Goal: Task Accomplishment & Management: Use online tool/utility

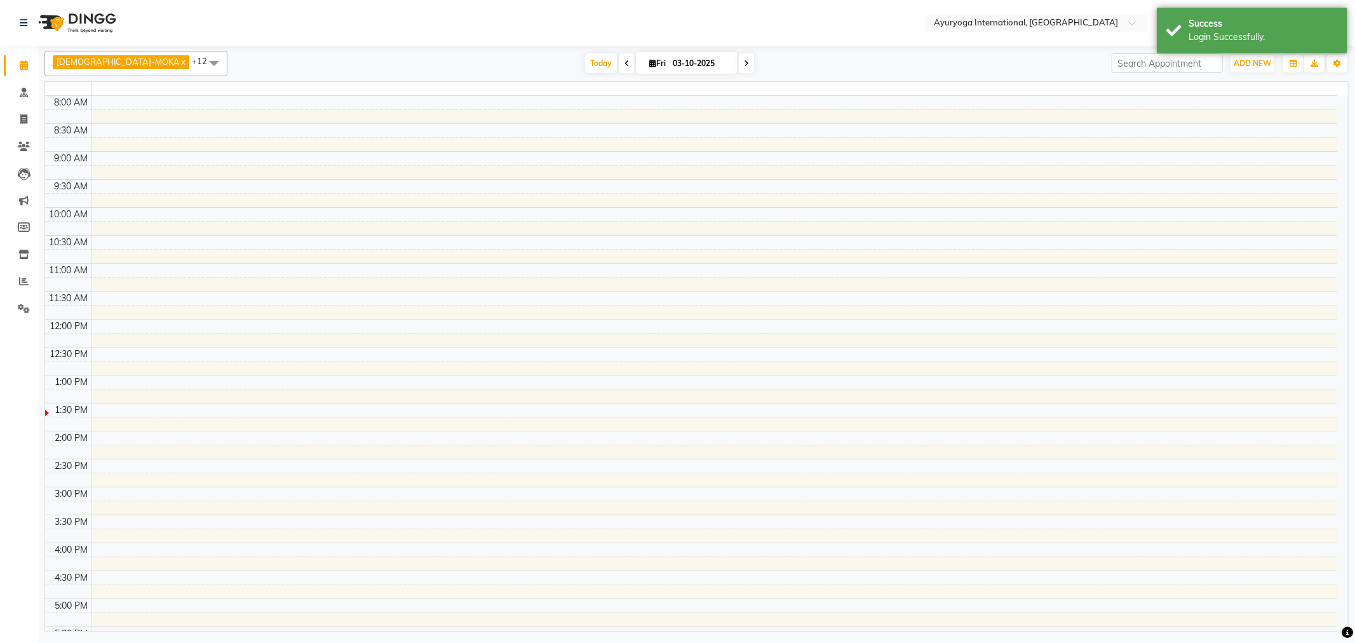
select select "en"
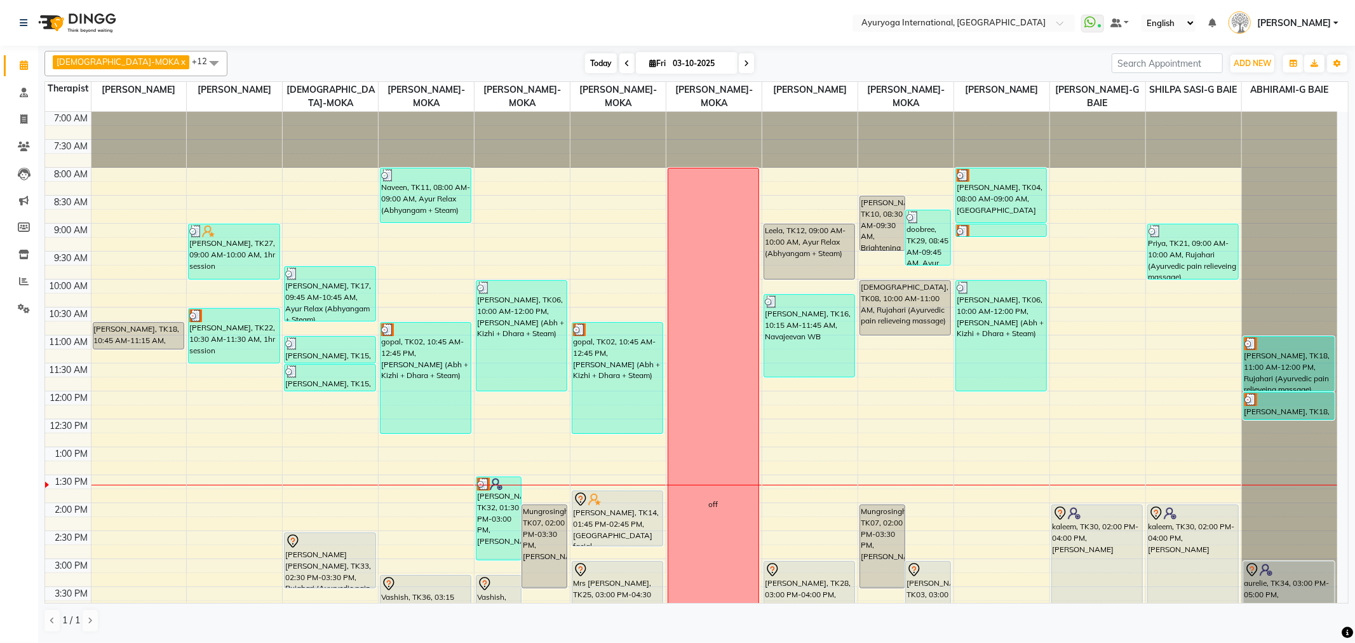
click at [585, 65] on span "Today" at bounding box center [601, 63] width 32 height 20
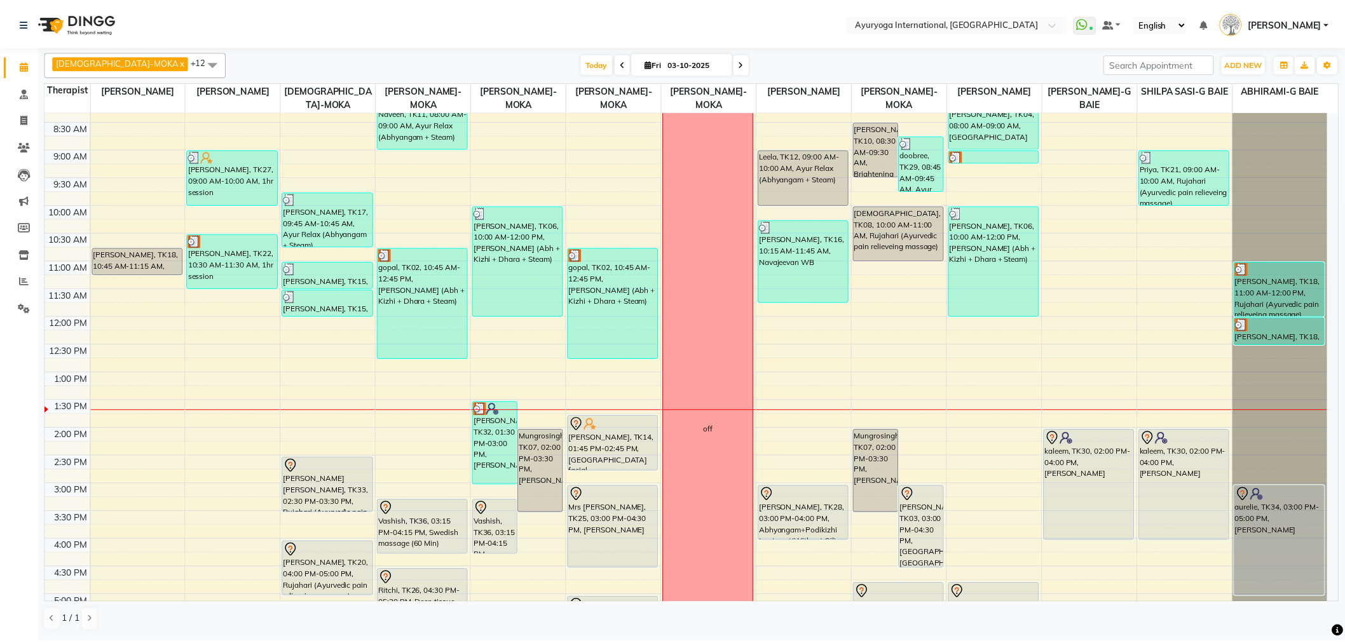
scroll to position [26, 0]
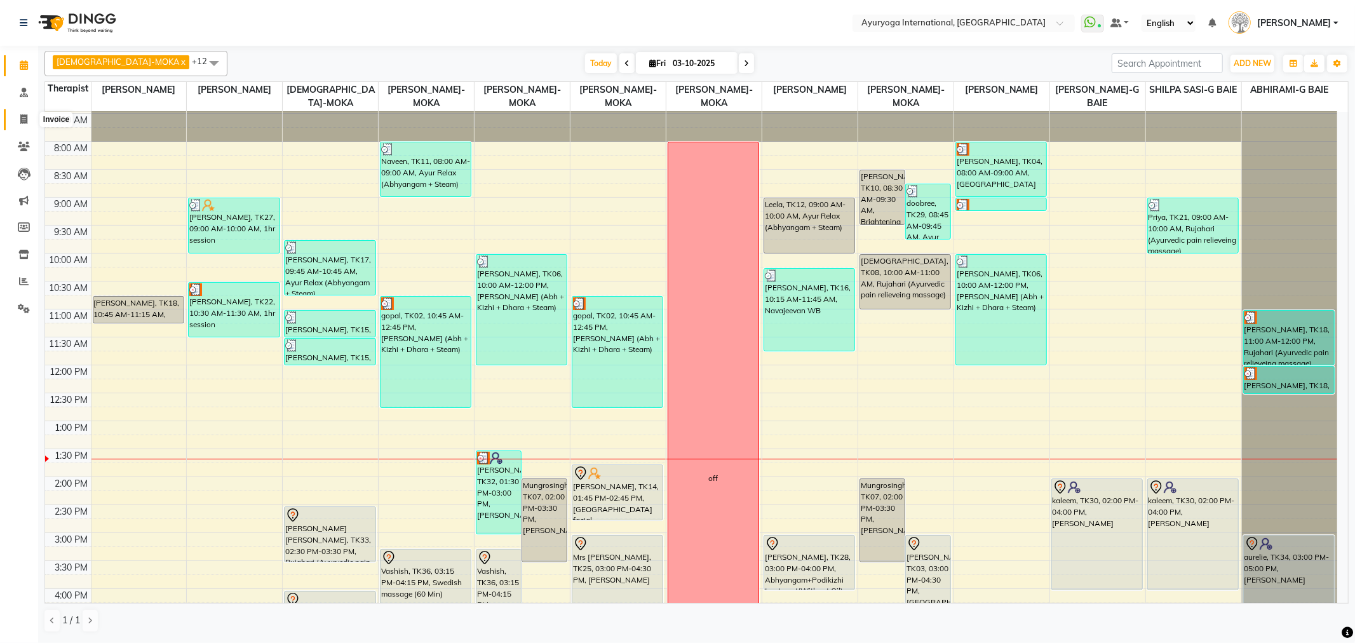
click at [27, 118] on icon at bounding box center [23, 119] width 7 height 10
select select "service"
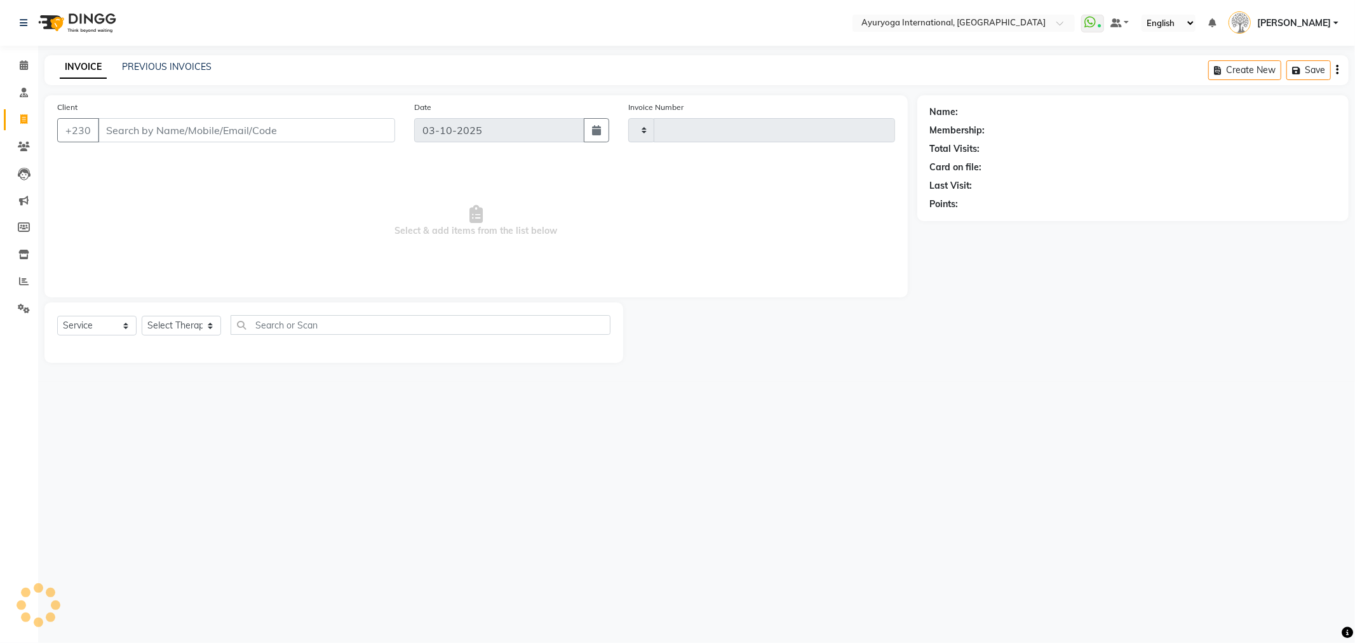
type input "6013"
select select "730"
click at [202, 58] on div "INVOICE PREVIOUS INVOICES Create New Save Open Invoices" at bounding box center [696, 70] width 1305 height 30
click at [201, 60] on div "PREVIOUS INVOICES" at bounding box center [167, 66] width 90 height 13
click at [198, 64] on link "PREVIOUS INVOICES" at bounding box center [167, 66] width 90 height 11
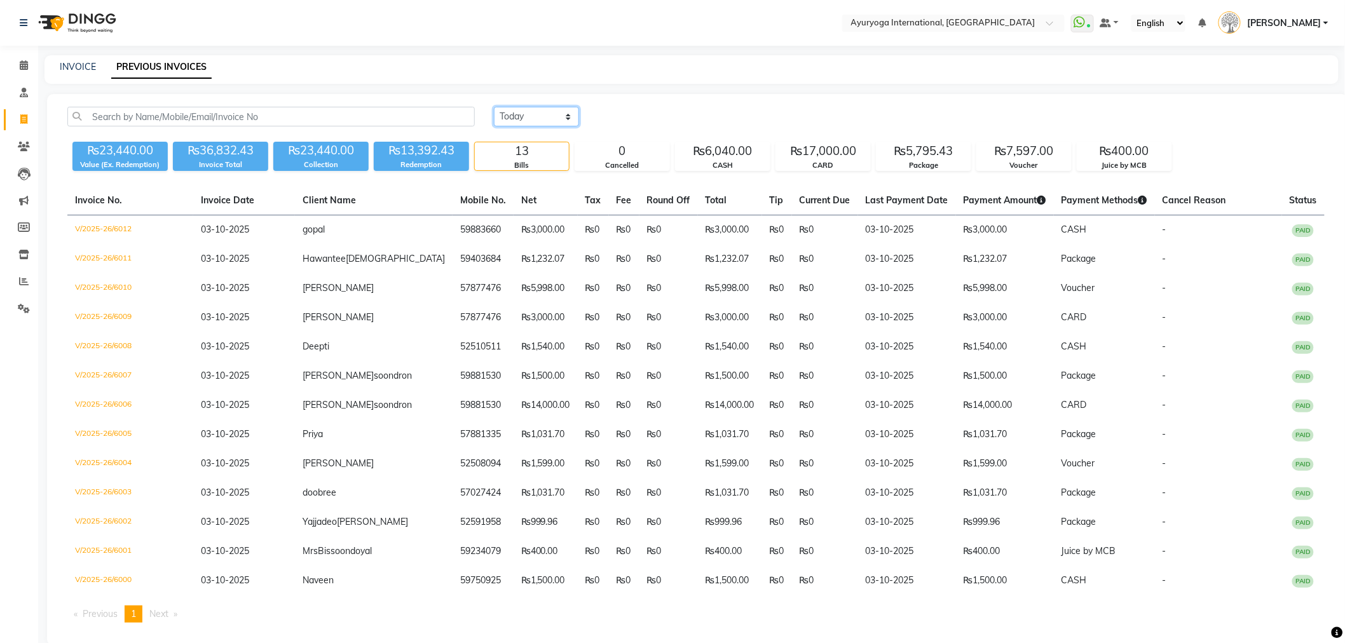
click at [570, 112] on select "[DATE] [DATE] Custom Range" at bounding box center [536, 117] width 85 height 20
select select "range"
click at [494, 107] on select "[DATE] [DATE] Custom Range" at bounding box center [536, 117] width 85 height 20
click at [636, 112] on input "03-10-2025" at bounding box center [639, 117] width 89 height 18
select select "10"
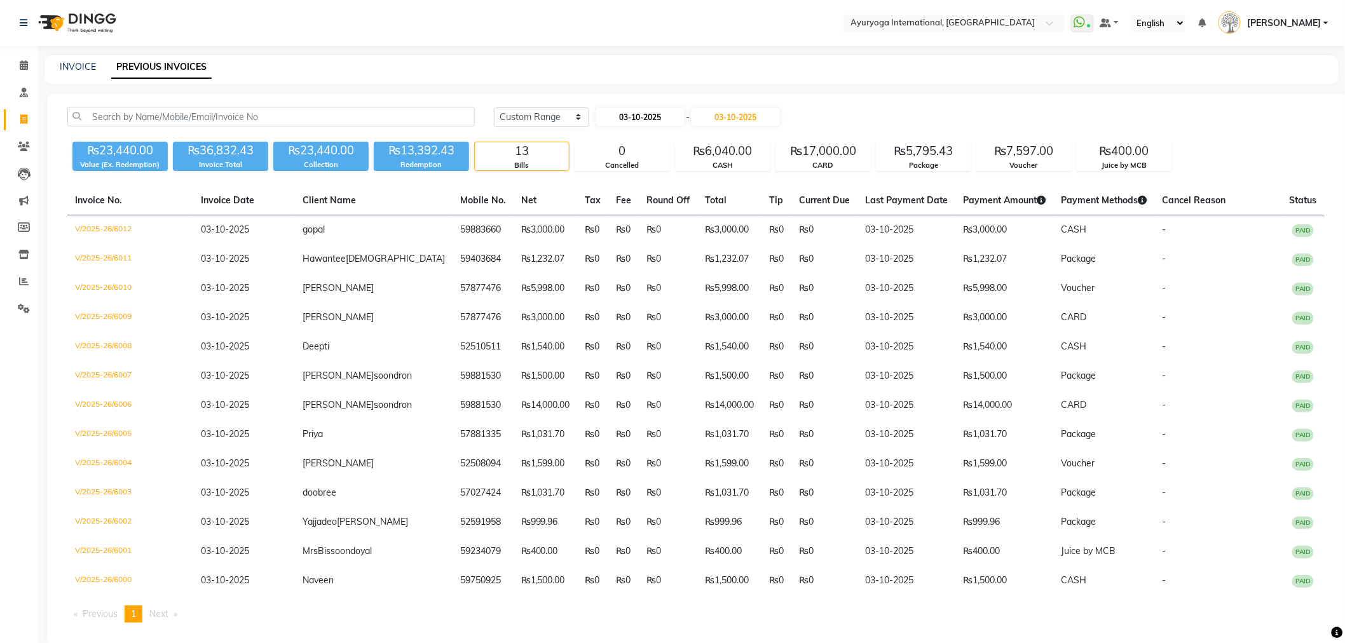
select select "2025"
click at [650, 179] on div "1" at bounding box center [649, 182] width 20 height 20
type input "01-10-2025"
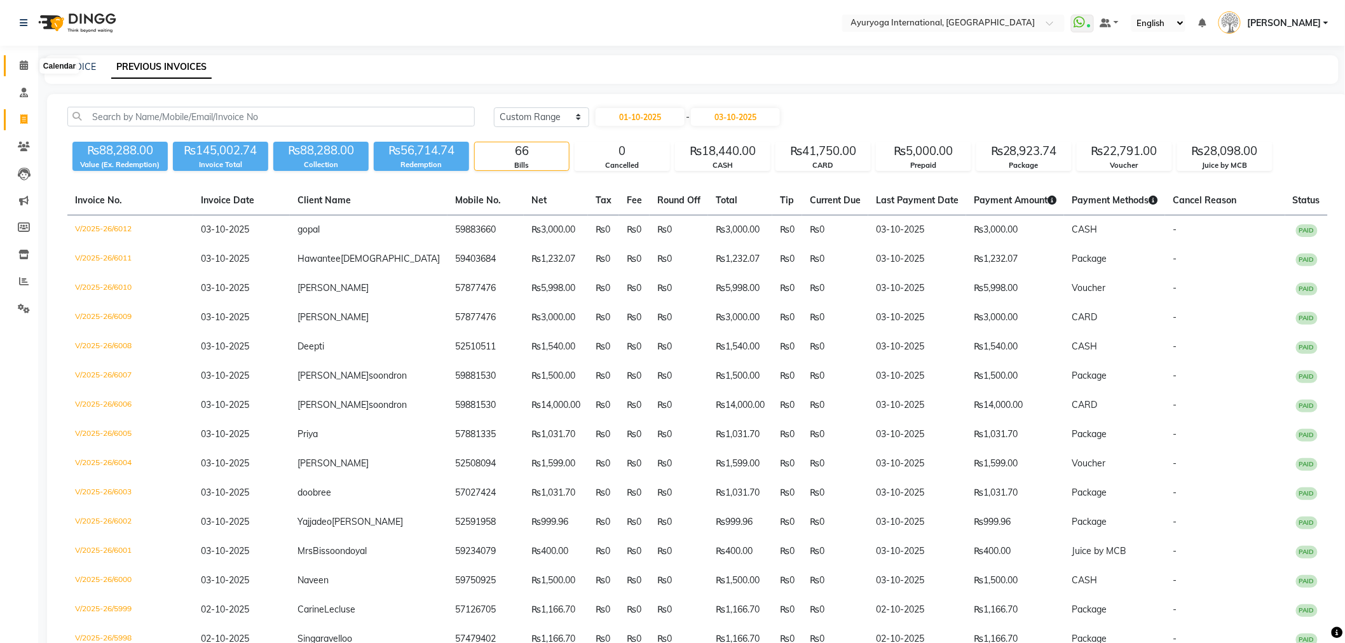
click at [24, 70] on icon at bounding box center [24, 65] width 8 height 10
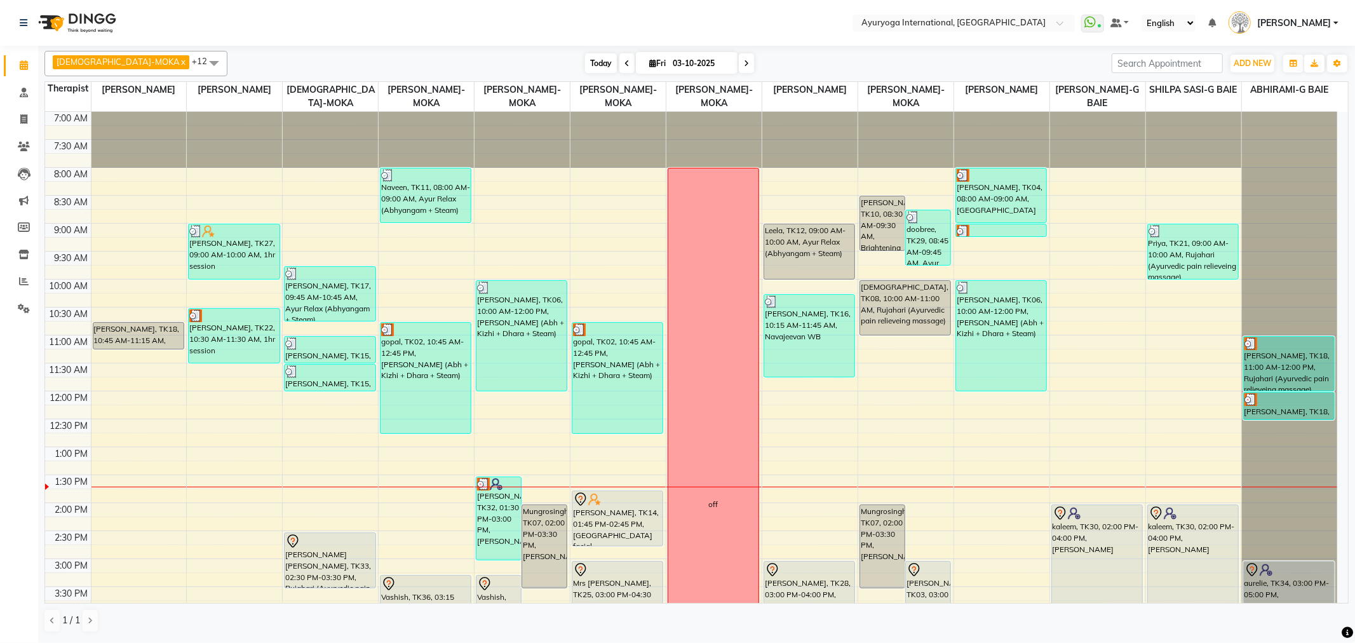
click at [585, 62] on span "Today" at bounding box center [601, 63] width 32 height 20
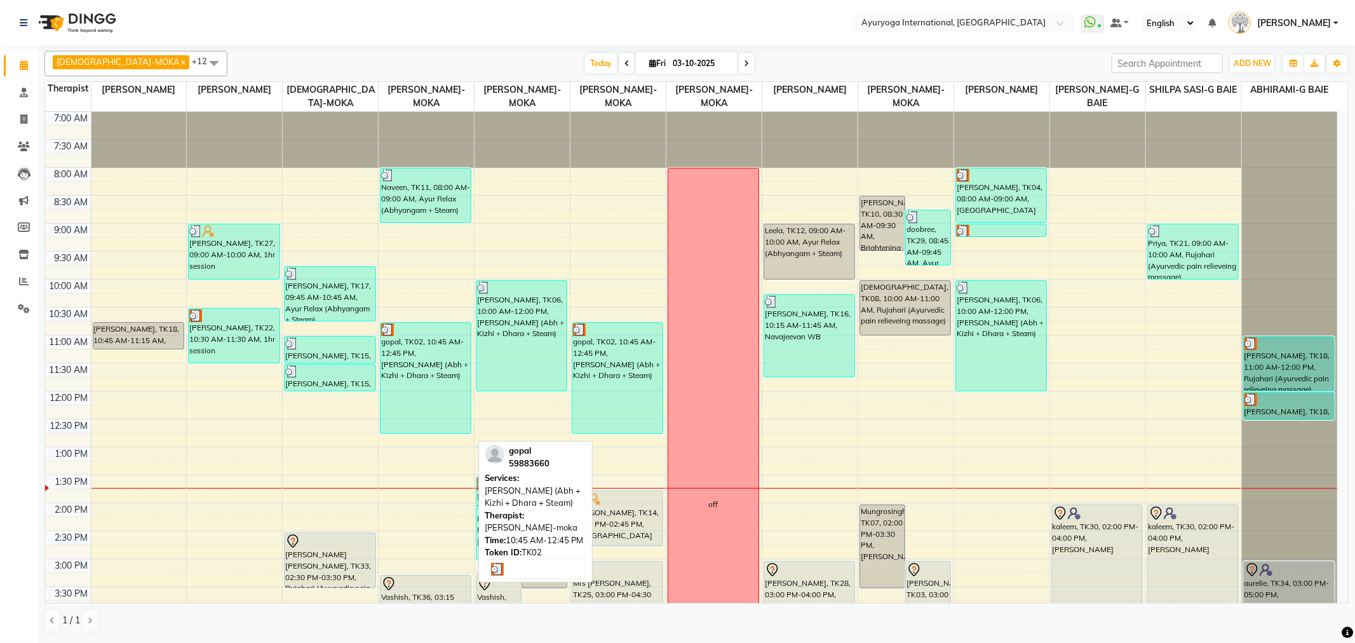
click at [442, 391] on div "gopal, TK02, 10:45 AM-12:45 PM, [PERSON_NAME] (Abh + Kizhi + Dhara + Steam)" at bounding box center [426, 378] width 90 height 111
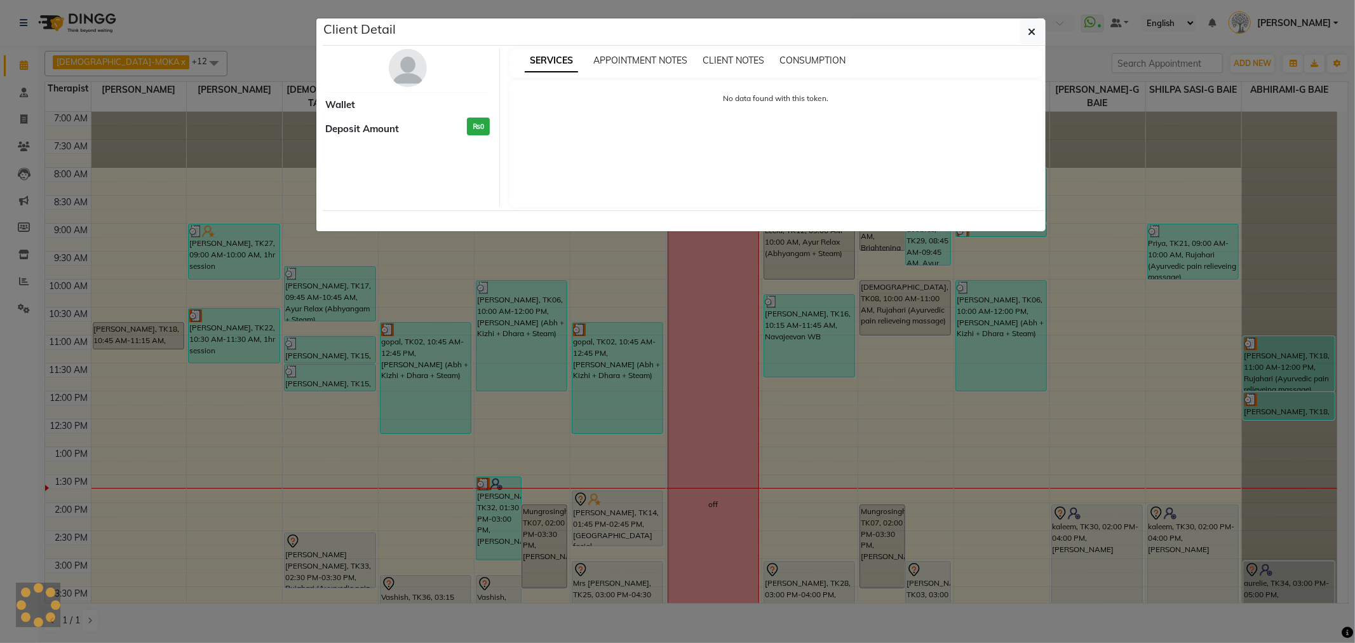
select select "3"
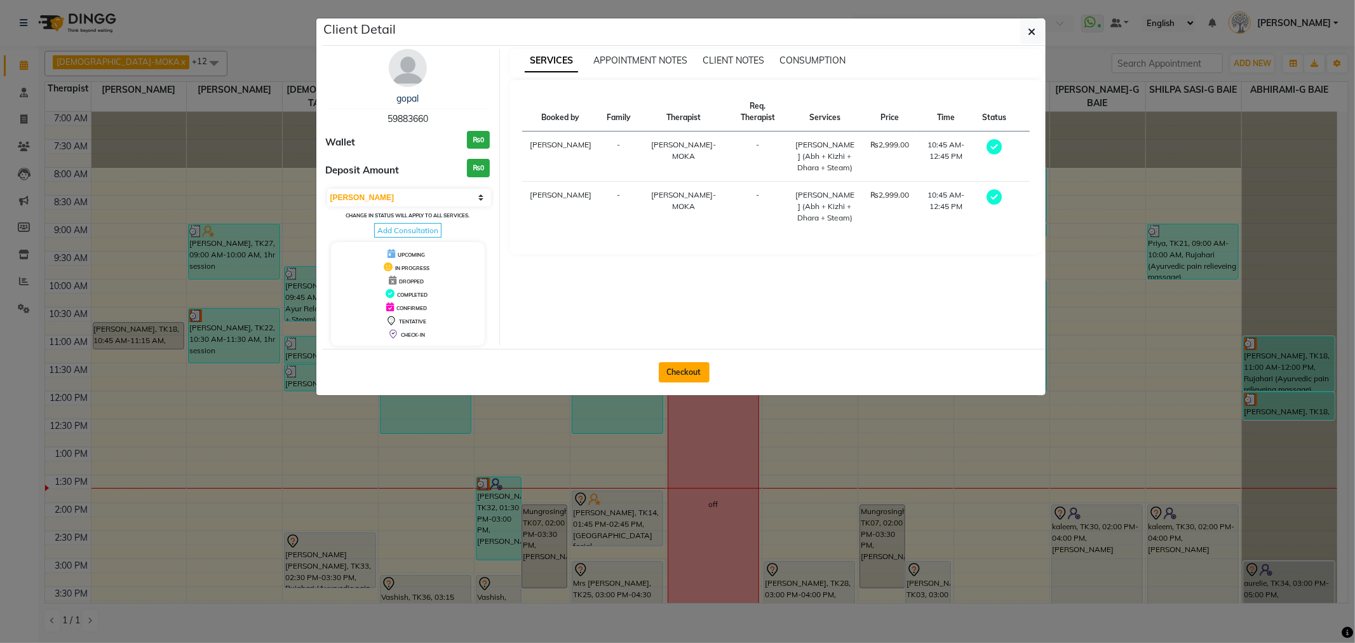
click at [690, 372] on button "Checkout" at bounding box center [684, 372] width 51 height 20
select select "service"
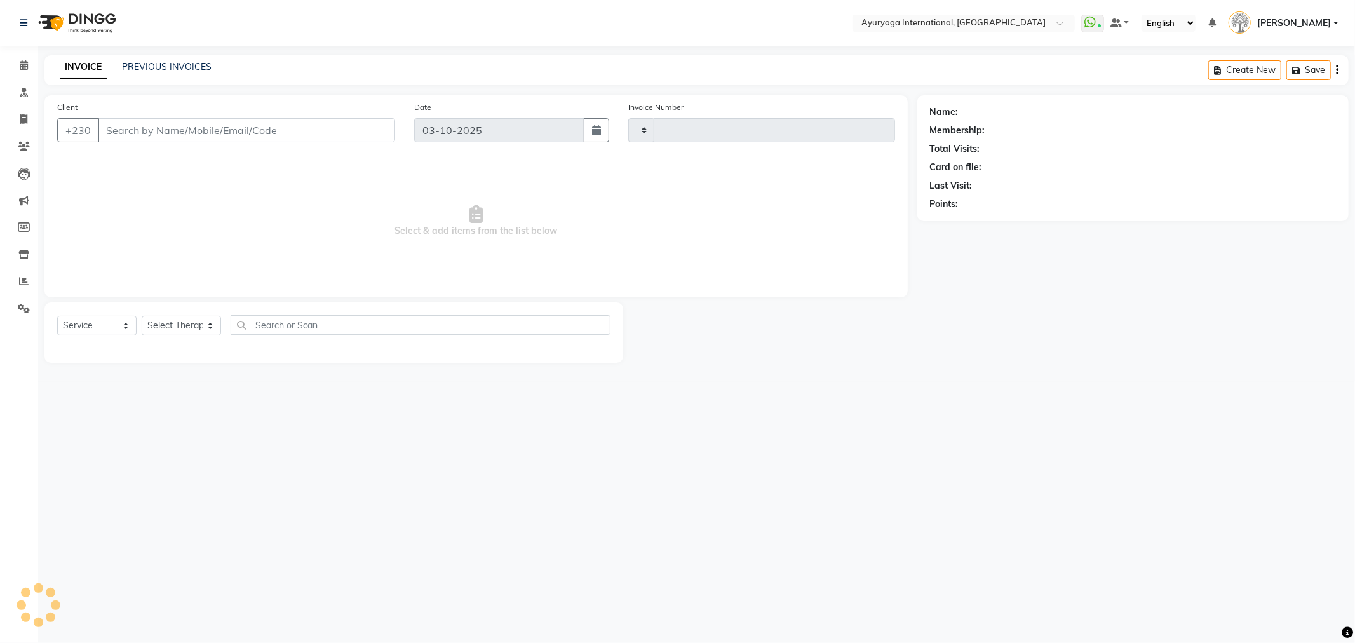
type input "6013"
select select "730"
type input "59883660"
select select "60458"
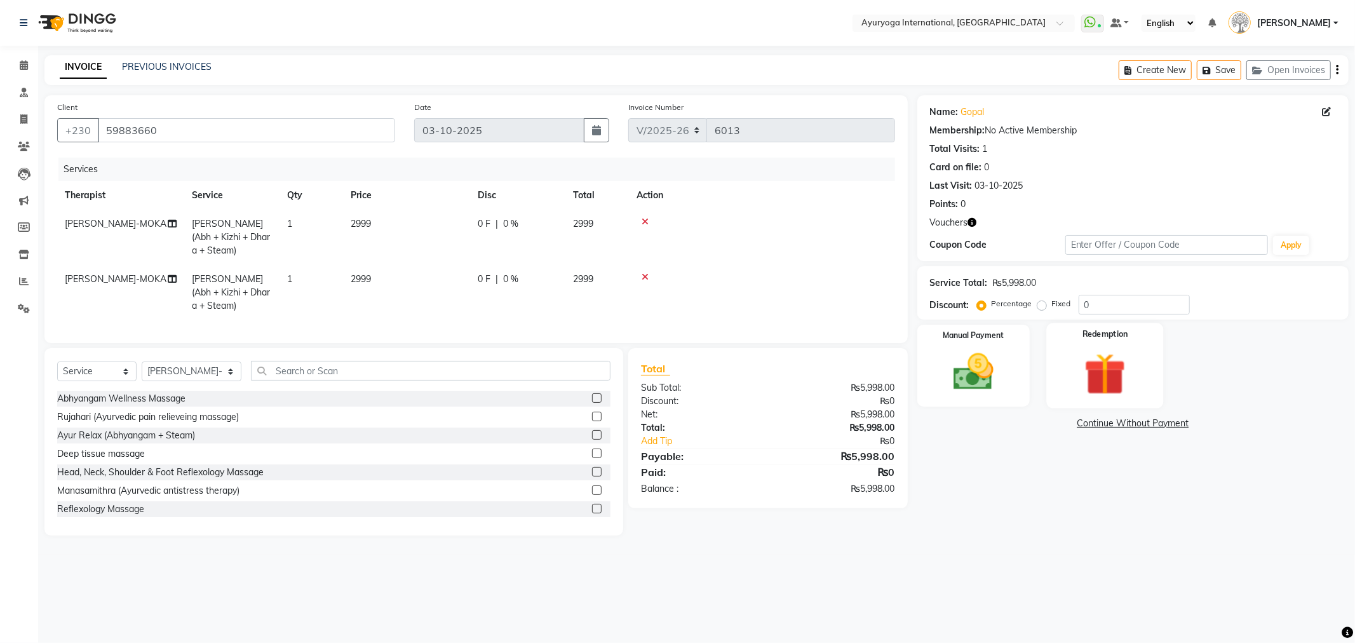
click at [1120, 353] on img at bounding box center [1105, 374] width 68 height 52
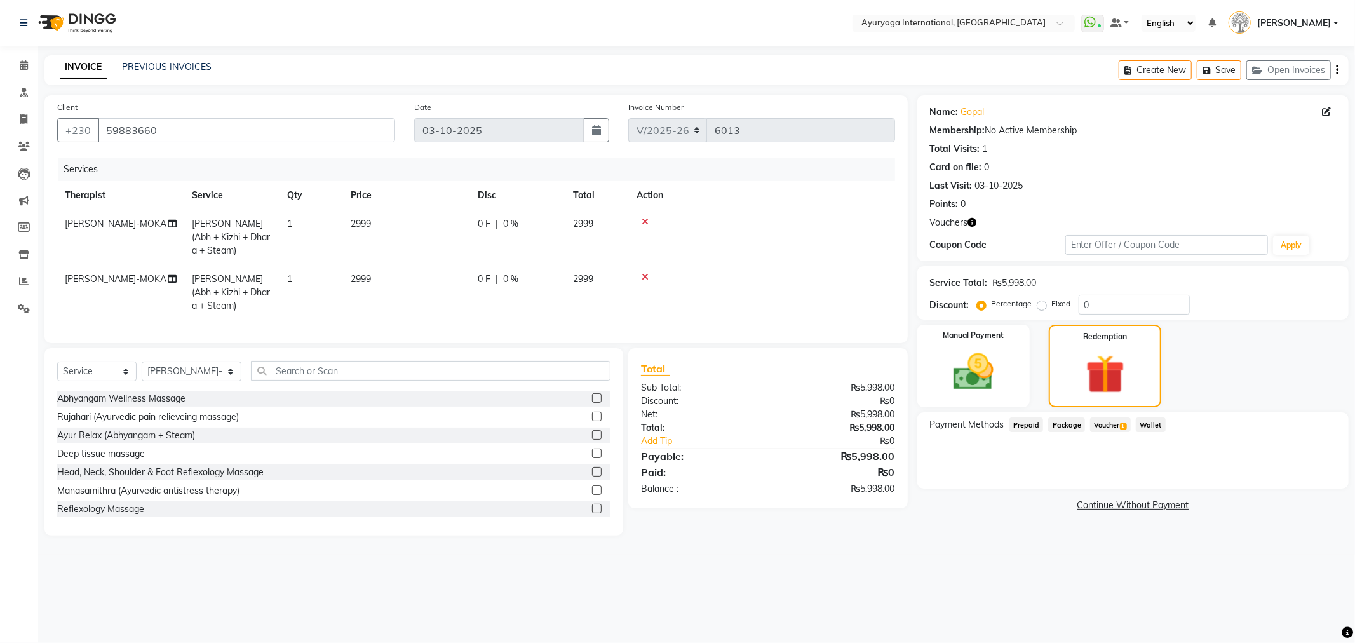
click at [1114, 421] on span "Voucher 1" at bounding box center [1110, 424] width 41 height 15
click at [26, 72] on span at bounding box center [24, 65] width 22 height 15
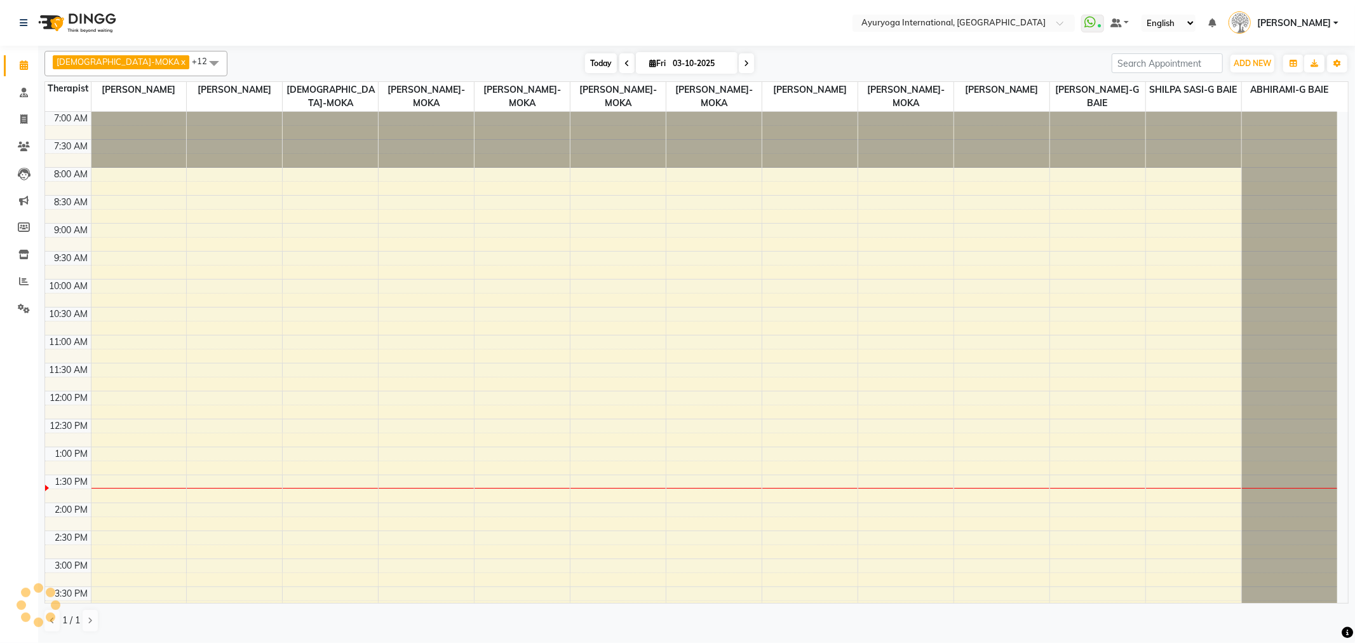
click at [585, 57] on span "Today" at bounding box center [601, 63] width 32 height 20
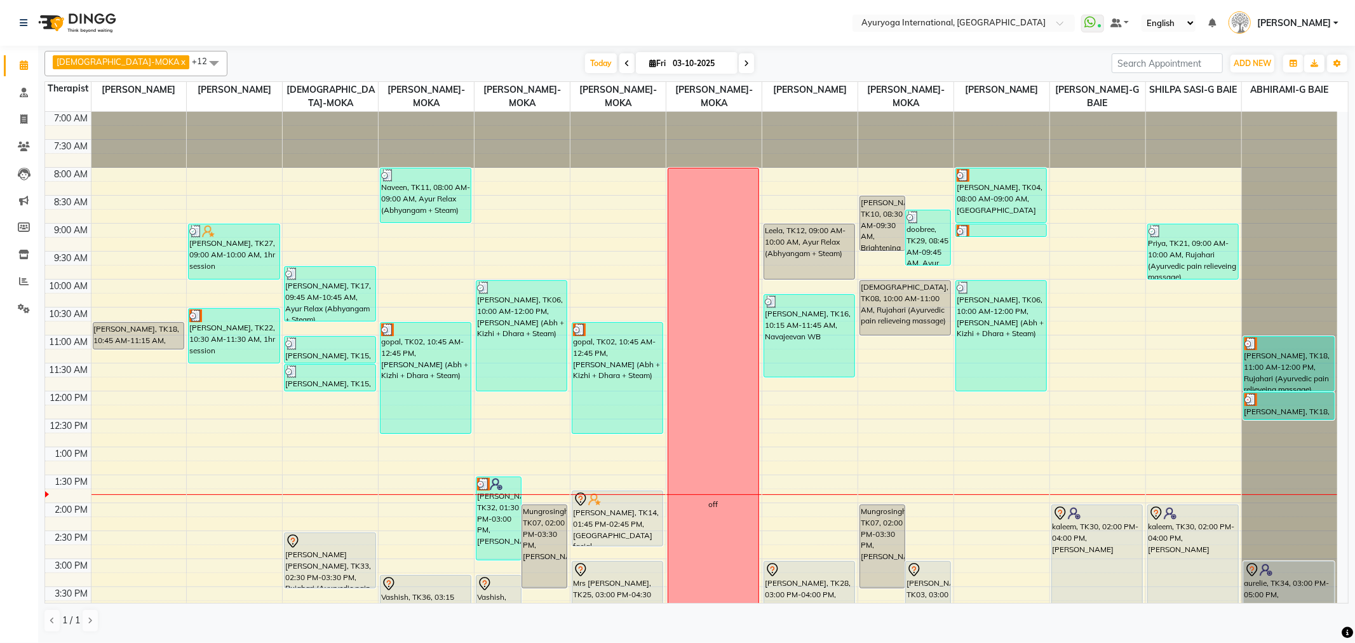
click at [1293, 23] on span "[PERSON_NAME]" at bounding box center [1294, 23] width 74 height 13
click at [1278, 88] on link "Sign out" at bounding box center [1274, 91] width 116 height 20
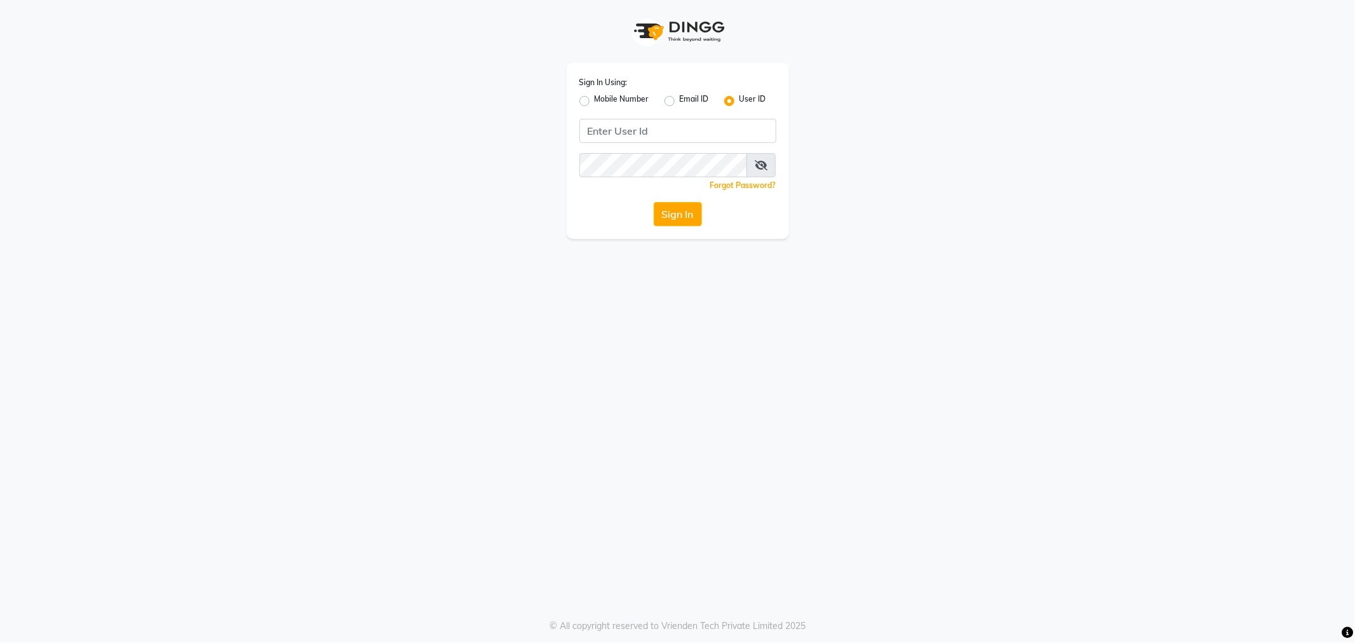
click at [680, 102] on label "Email ID" at bounding box center [694, 100] width 29 height 15
click at [680, 102] on input "Email ID" at bounding box center [684, 97] width 8 height 8
radio input "true"
radio input "false"
click at [670, 128] on input "Username" at bounding box center [677, 131] width 197 height 24
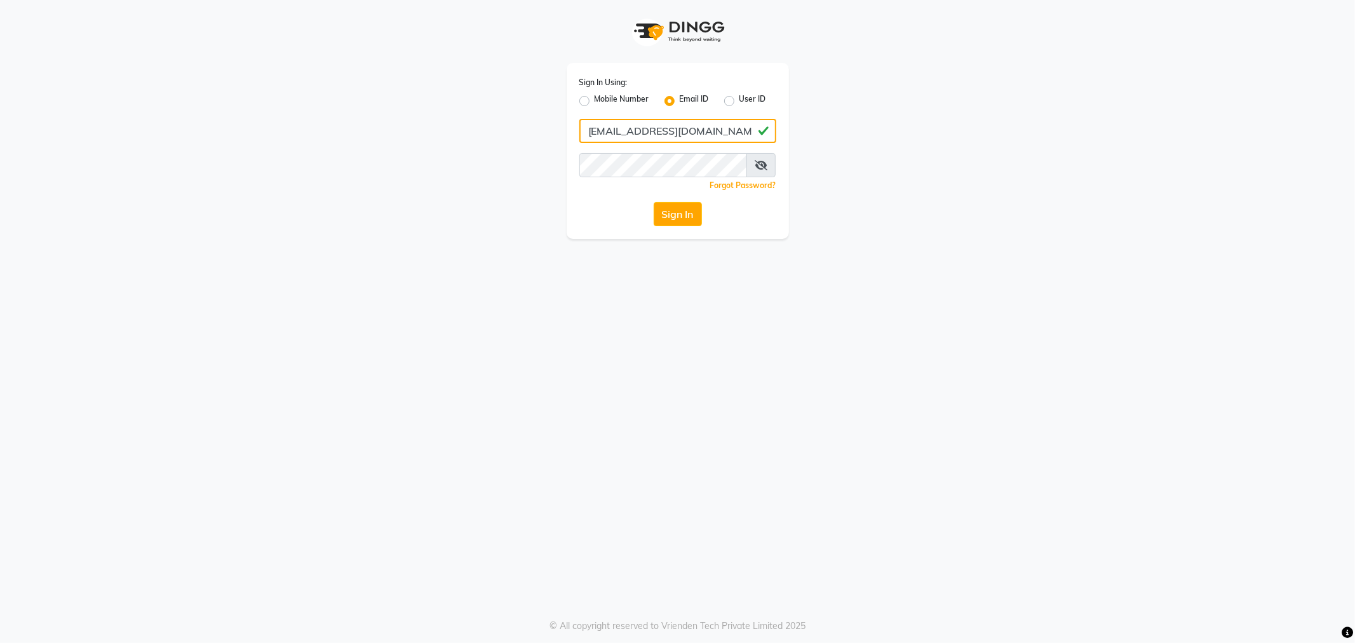
type input "[EMAIL_ADDRESS][DOMAIN_NAME]"
click at [658, 213] on button "Sign In" at bounding box center [678, 214] width 48 height 24
